Goal: Check status: Check status

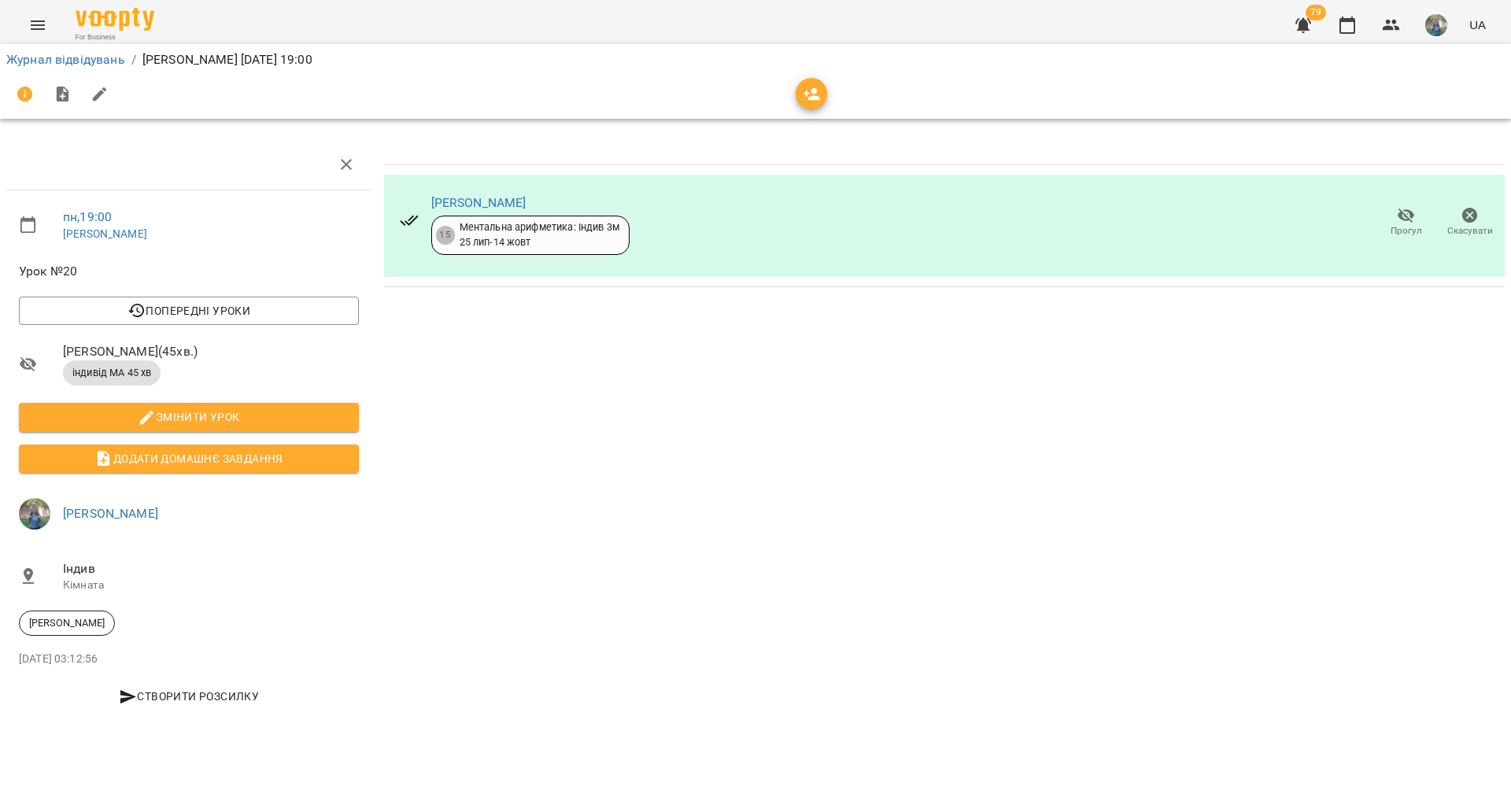
drag, startPoint x: 0, startPoint y: 9, endPoint x: 23, endPoint y: 26, distance: 28.6
click at [21, 25] on div "For Business 79 UA" at bounding box center [755, 25] width 1511 height 50
click at [29, 27] on icon "Menu" at bounding box center [38, 25] width 19 height 19
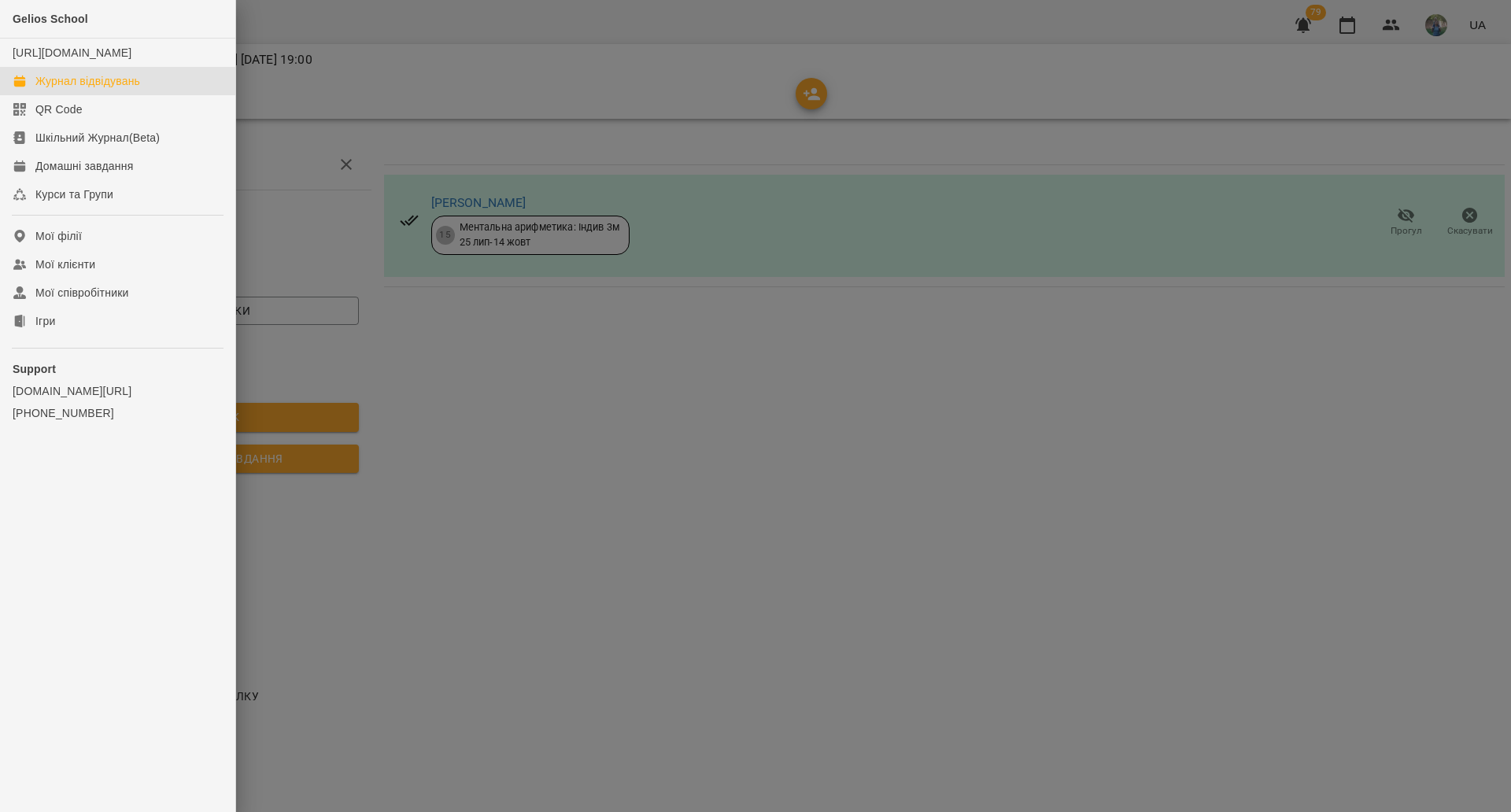
click at [147, 95] on link "Журнал відвідувань" at bounding box center [118, 81] width 236 height 29
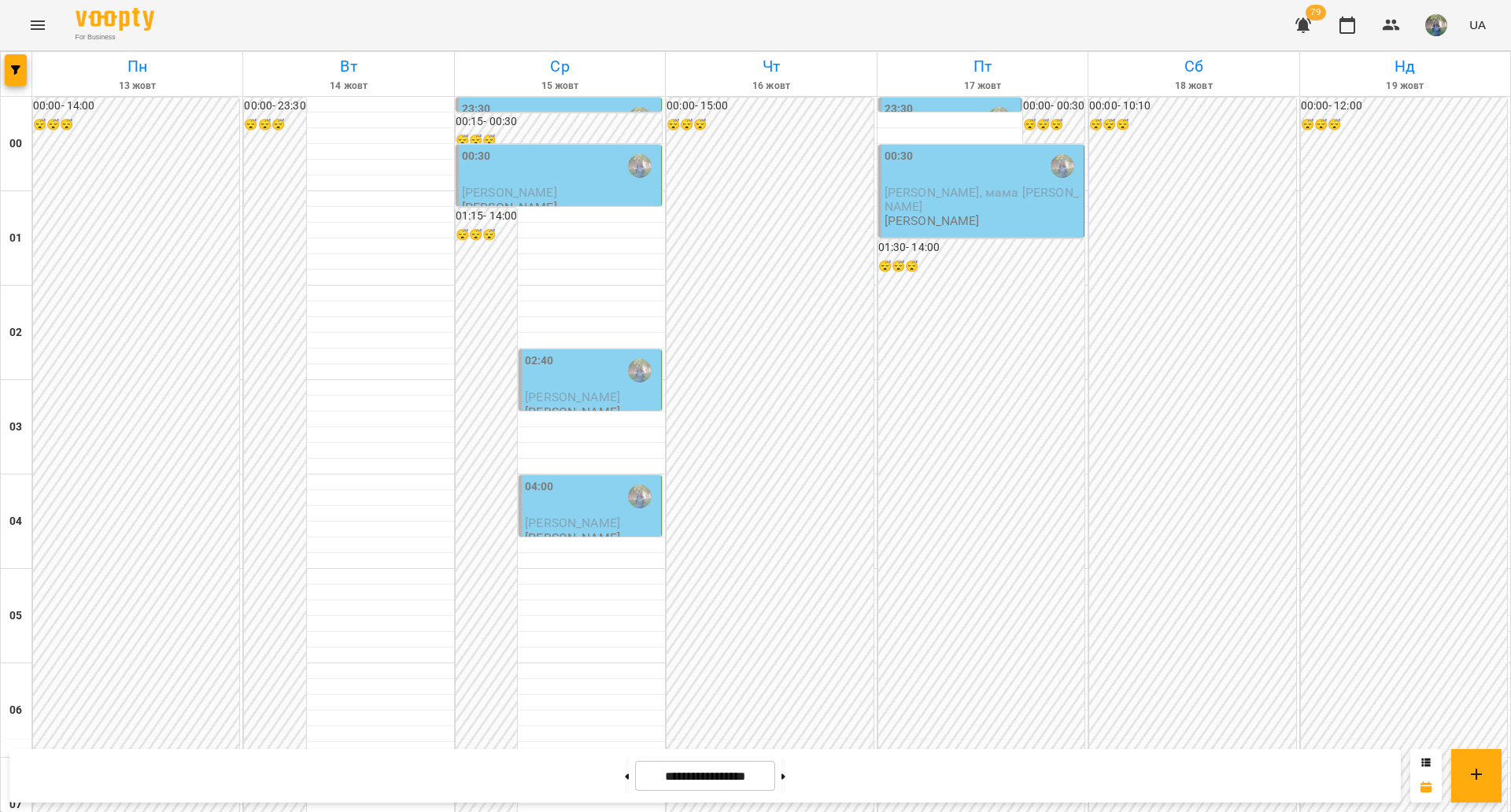
click at [552, 378] on div "02:40" at bounding box center [592, 370] width 133 height 36
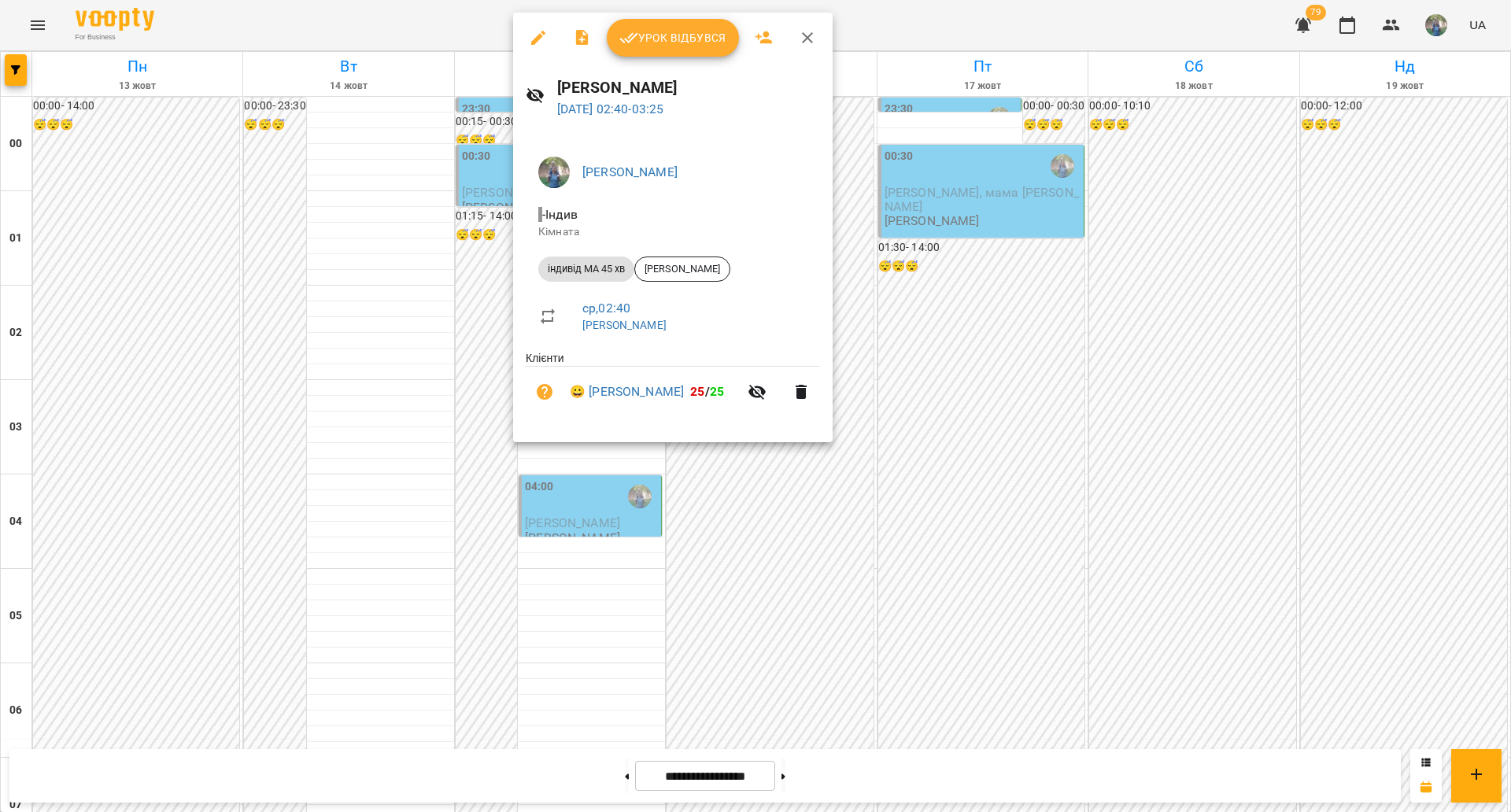
click at [609, 655] on div at bounding box center [755, 406] width 1511 height 812
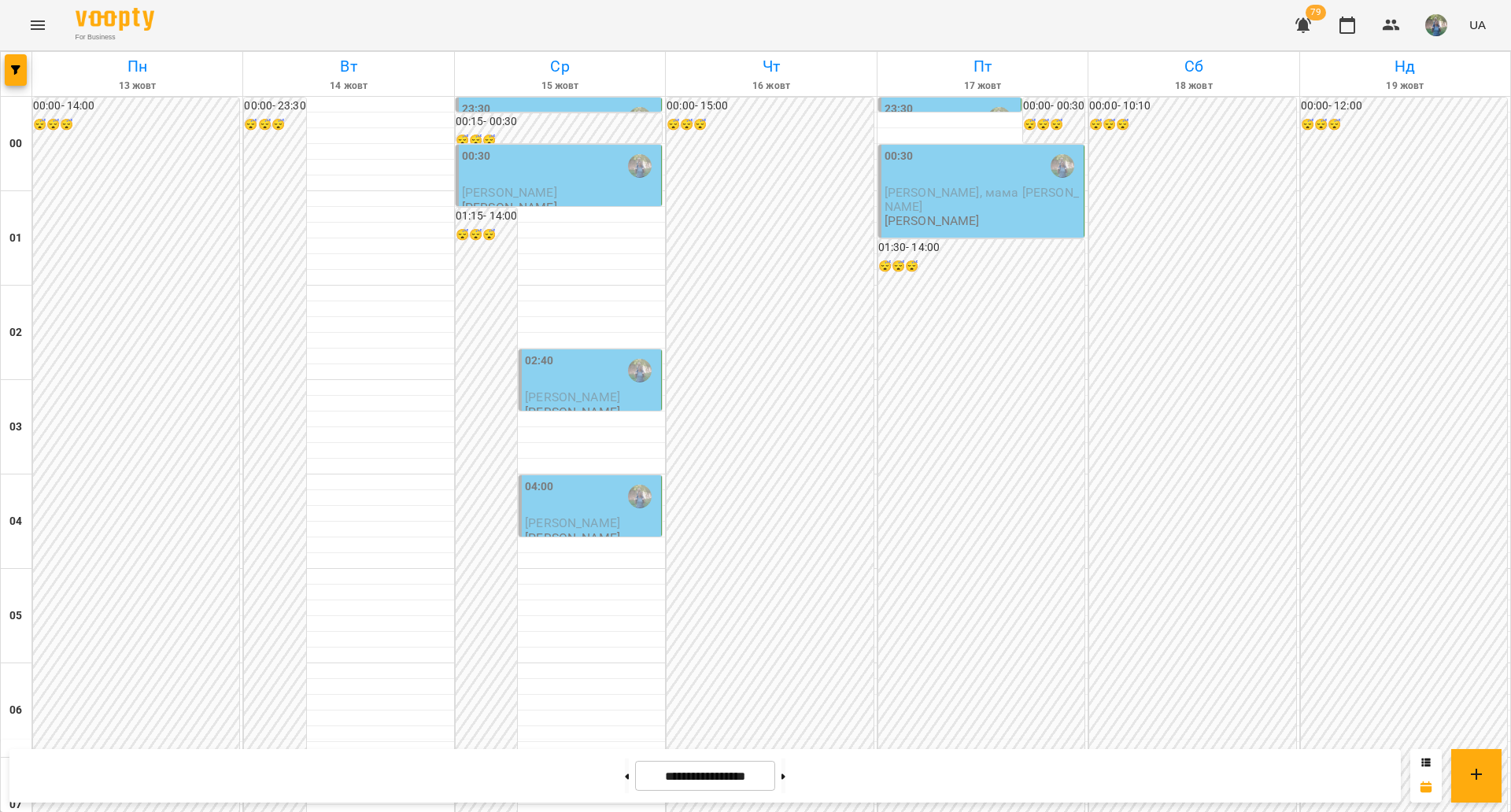
click at [559, 489] on div "04:00" at bounding box center [592, 496] width 133 height 36
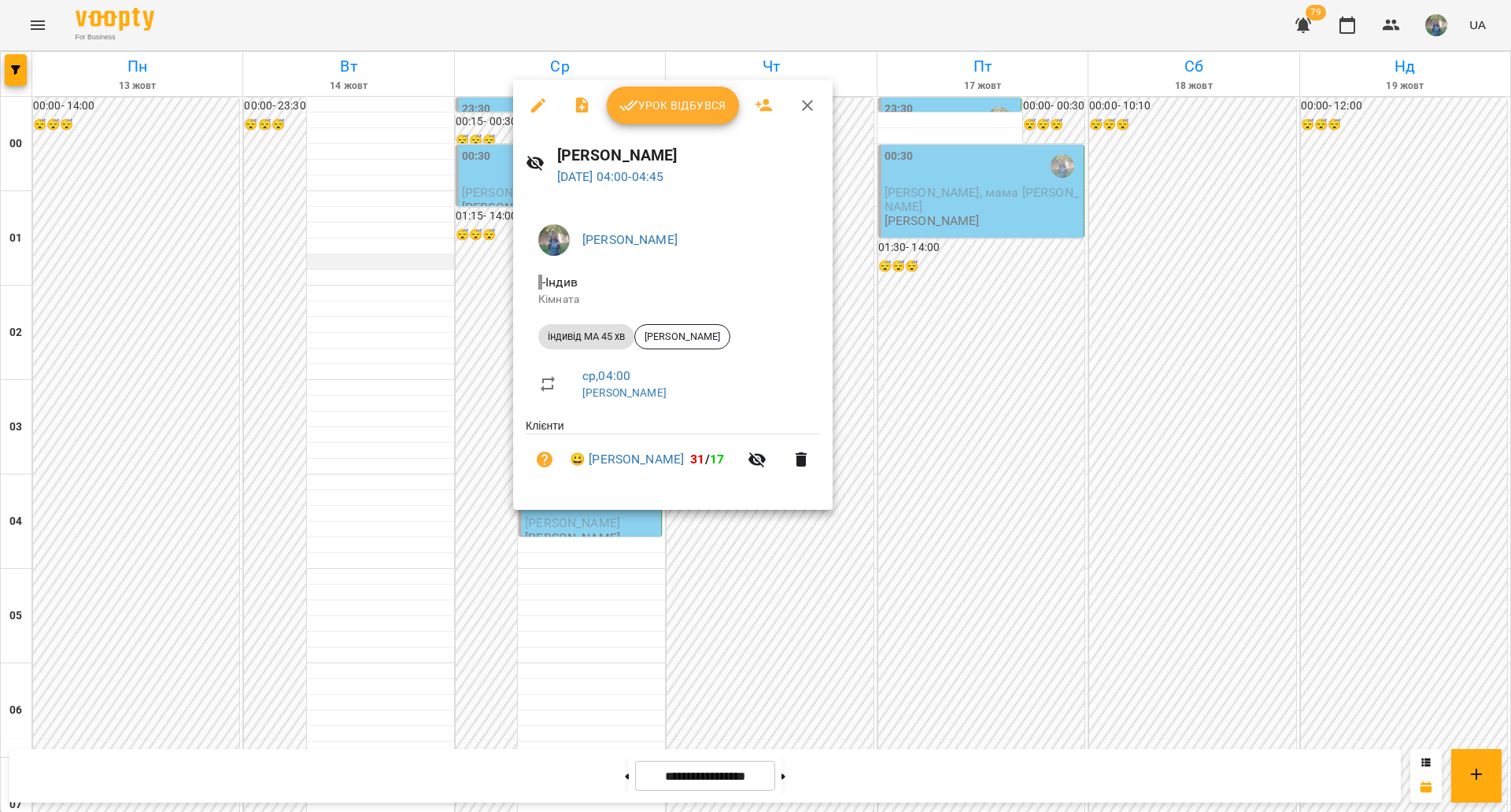
click at [436, 272] on div at bounding box center [755, 406] width 1511 height 812
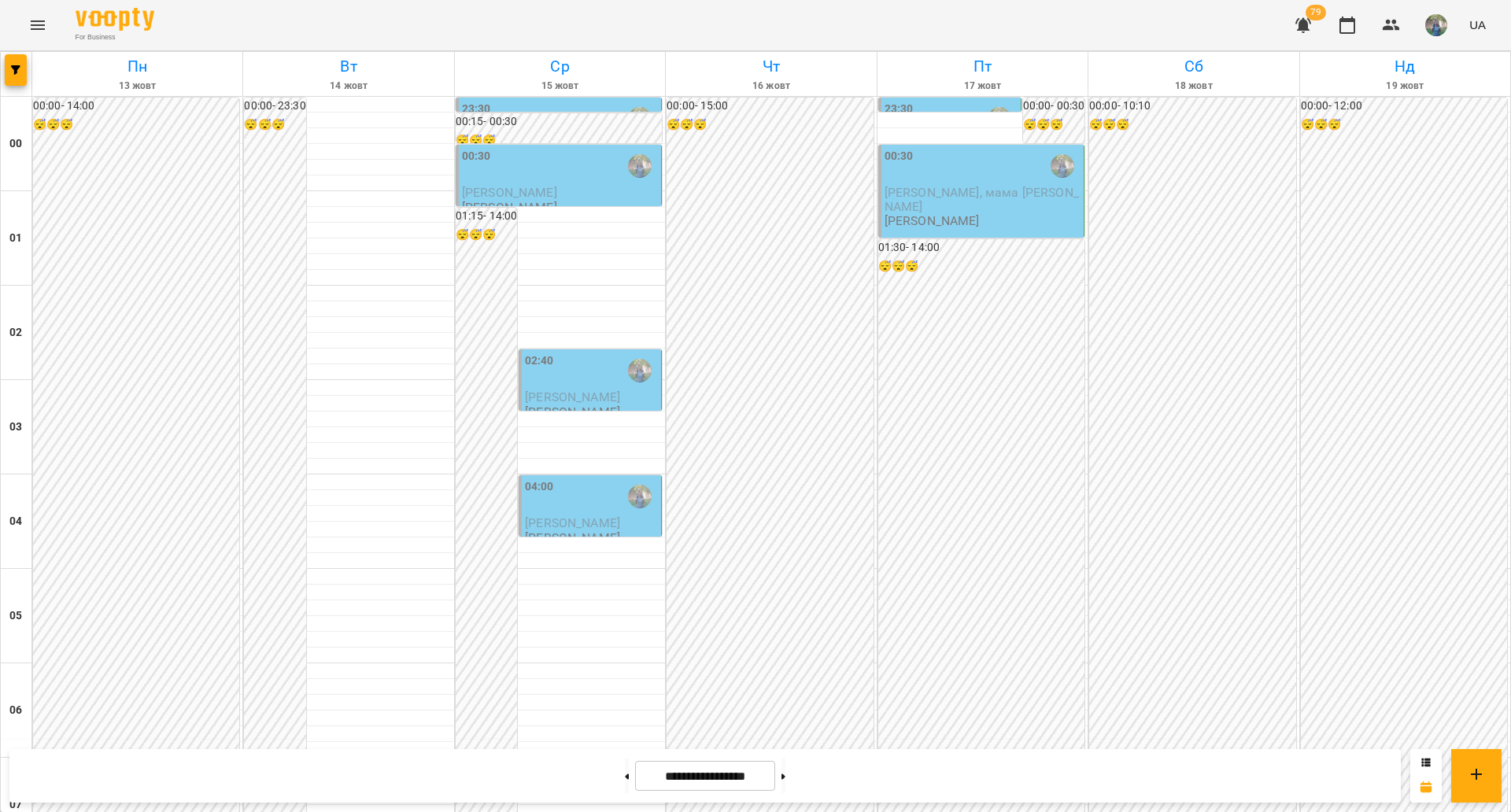
scroll to position [1621, 0]
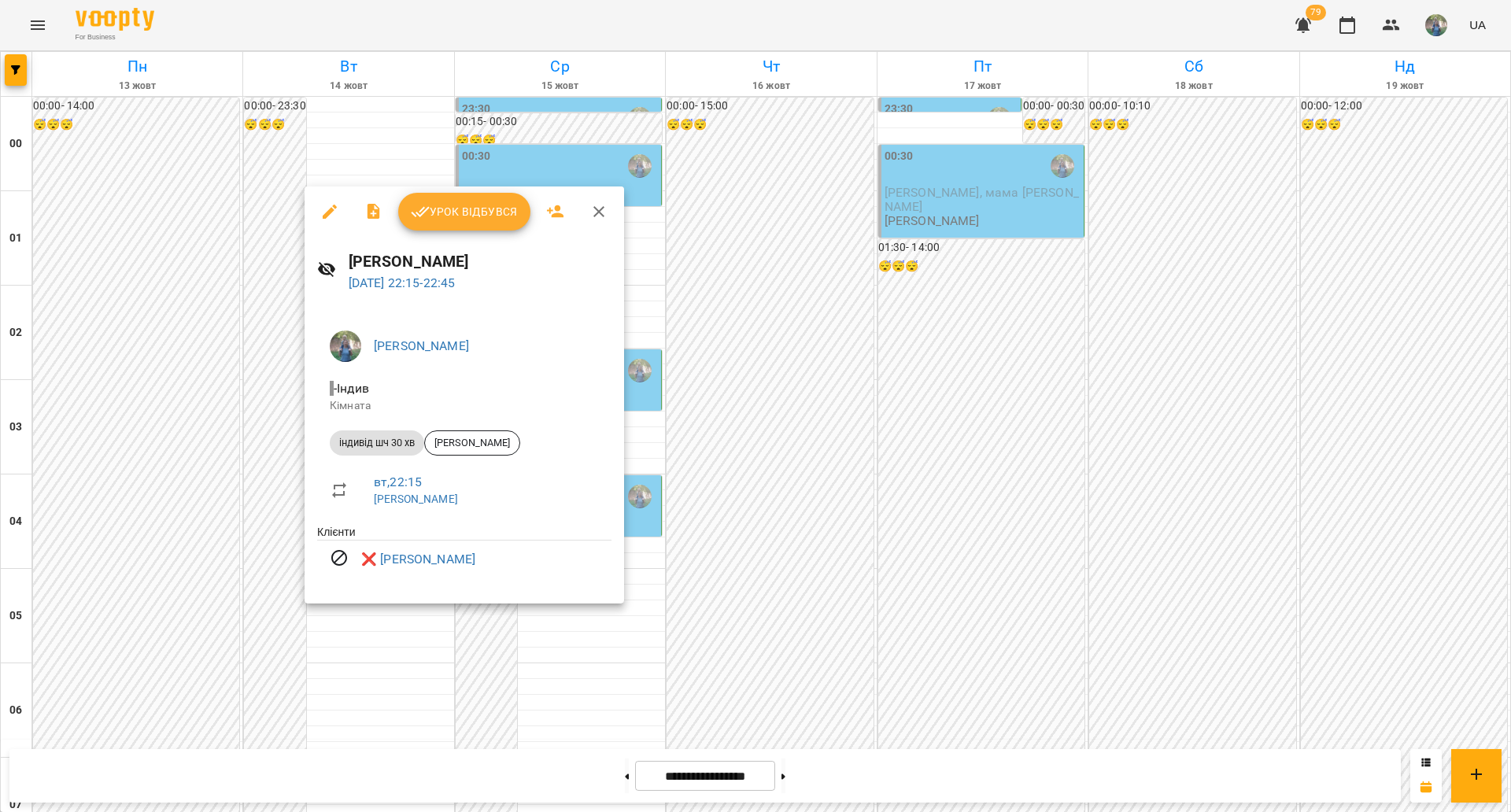
click at [362, 655] on div at bounding box center [755, 406] width 1511 height 812
